Goal: Information Seeking & Learning: Understand process/instructions

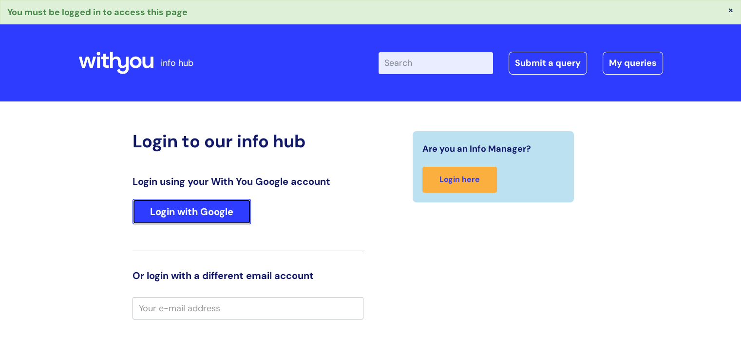
click at [202, 211] on link "Login with Google" at bounding box center [191, 211] width 118 height 25
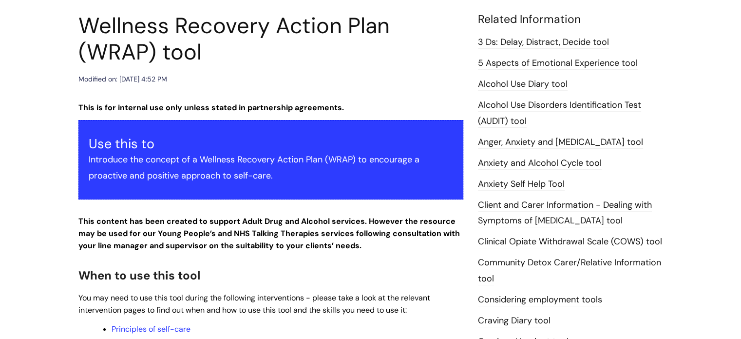
scroll to position [304, 0]
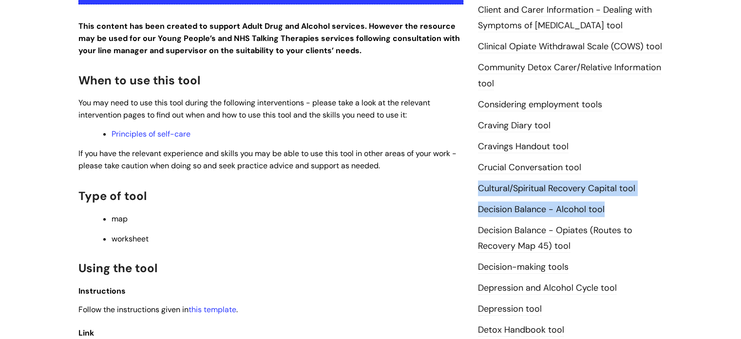
drag, startPoint x: 737, startPoint y: 155, endPoint x: 745, endPoint y: 217, distance: 62.4
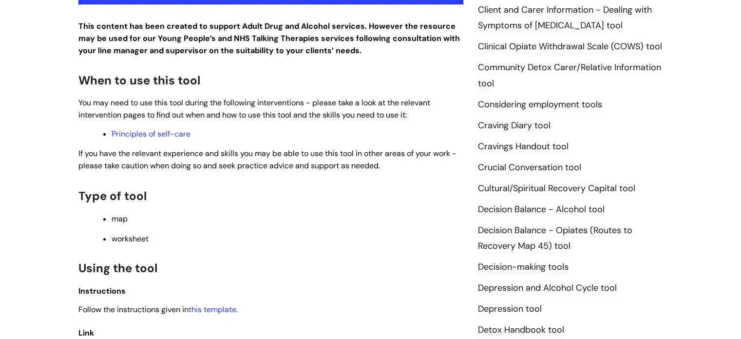
click at [717, 115] on div "Info Hub Categories Treatment Pathways library Tools Wellness Recovery Action P…" at bounding box center [370, 198] width 741 height 850
click at [296, 122] on div "This is for internal use only unless stated in partnership agreements. Use this…" at bounding box center [270, 180] width 385 height 548
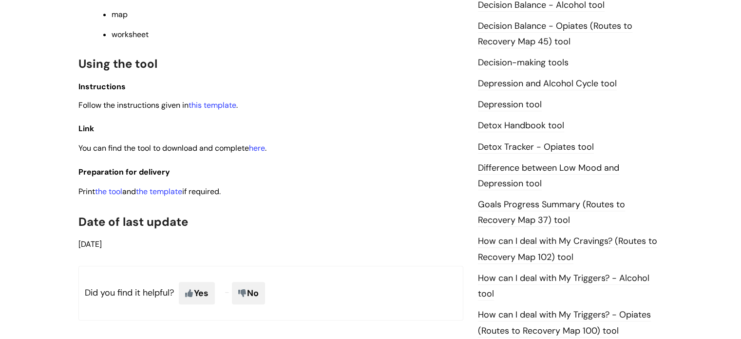
scroll to position [509, 0]
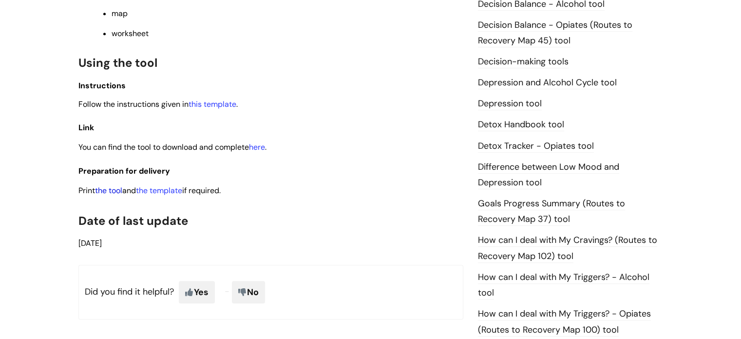
click at [107, 189] on link "the tool" at bounding box center [108, 190] width 27 height 10
